Goal: Navigation & Orientation: Find specific page/section

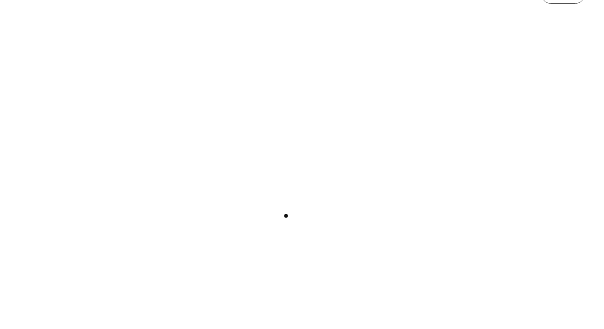
scroll to position [299, 0]
click at [181, 222] on div "Play with Sound" at bounding box center [302, 147] width 566 height 318
click at [13, 142] on div "Play with Sound" at bounding box center [302, 147] width 604 height 318
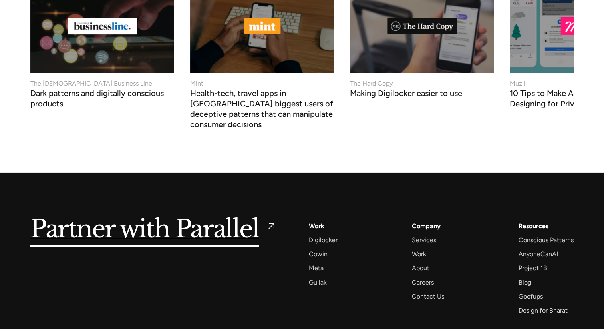
scroll to position [3043, 0]
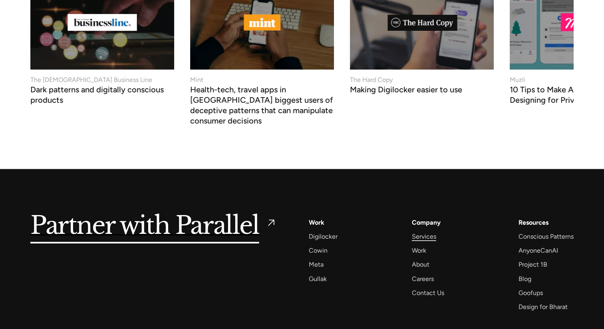
click at [423, 231] on div "Services" at bounding box center [424, 236] width 24 height 11
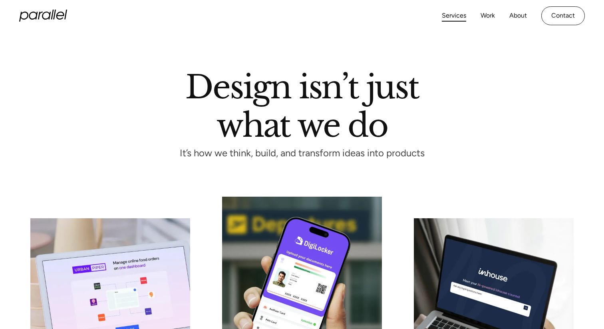
click at [58, 19] on icon "home" at bounding box center [60, 16] width 8 height 8
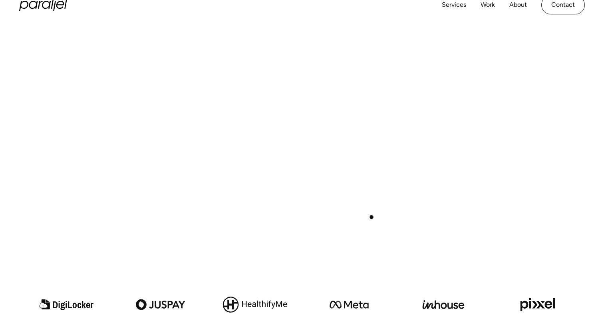
scroll to position [359, 0]
